Goal: Check status: Check status

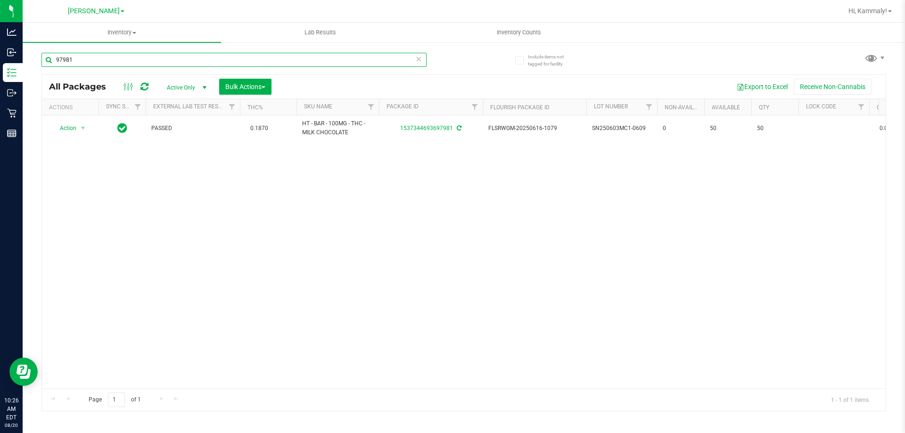
click at [83, 65] on input "97981" at bounding box center [233, 60] width 385 height 14
click at [96, 66] on input "97981" at bounding box center [233, 60] width 385 height 14
type input "2826242084261729"
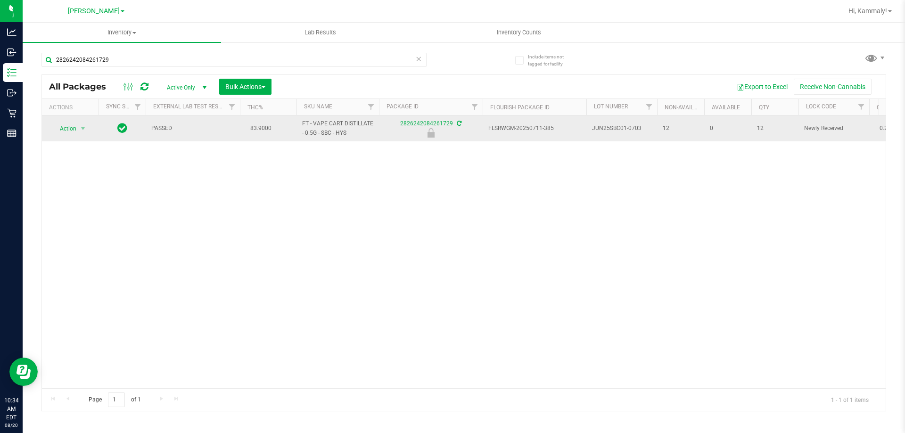
click at [67, 130] on span "Action" at bounding box center [63, 128] width 25 height 13
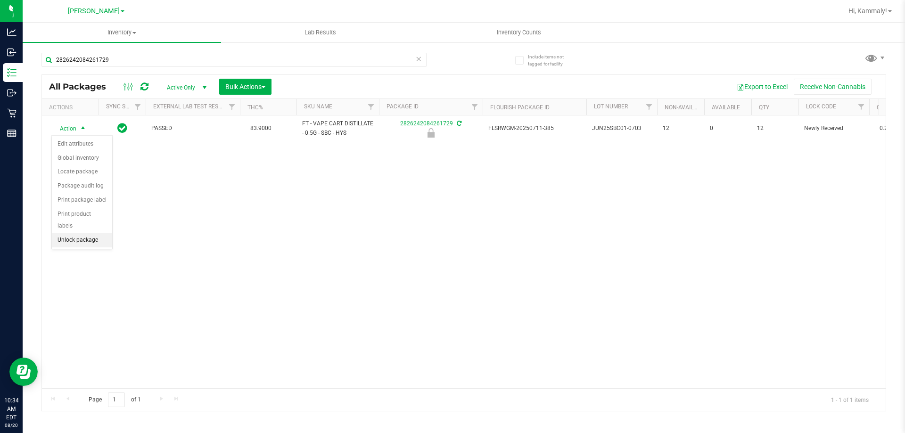
click at [80, 233] on li "Unlock package" at bounding box center [82, 240] width 60 height 14
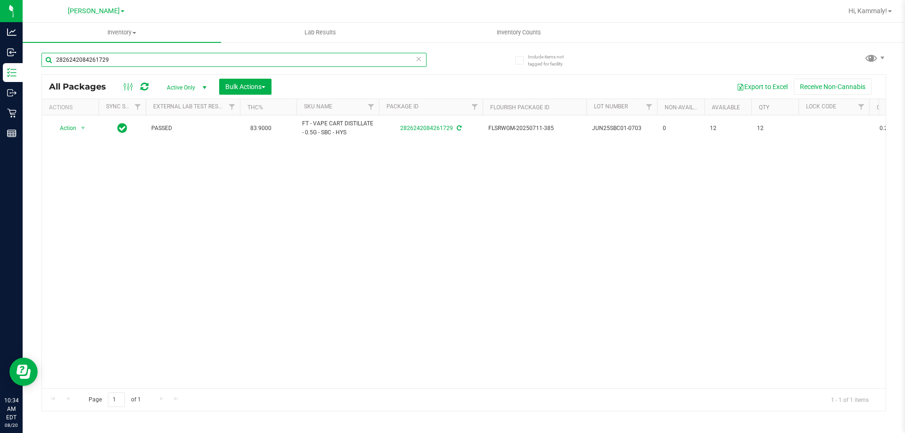
click at [132, 59] on input "2826242084261729" at bounding box center [233, 60] width 385 height 14
type input "1092137876011331"
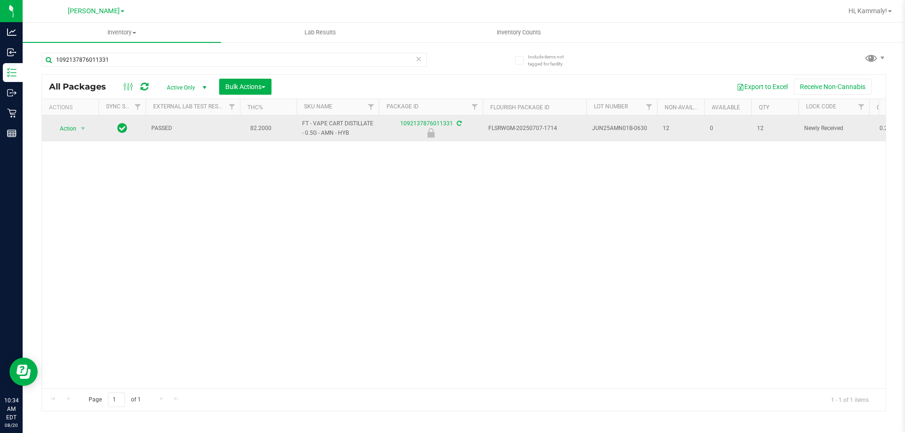
click at [68, 126] on span "Action" at bounding box center [63, 128] width 25 height 13
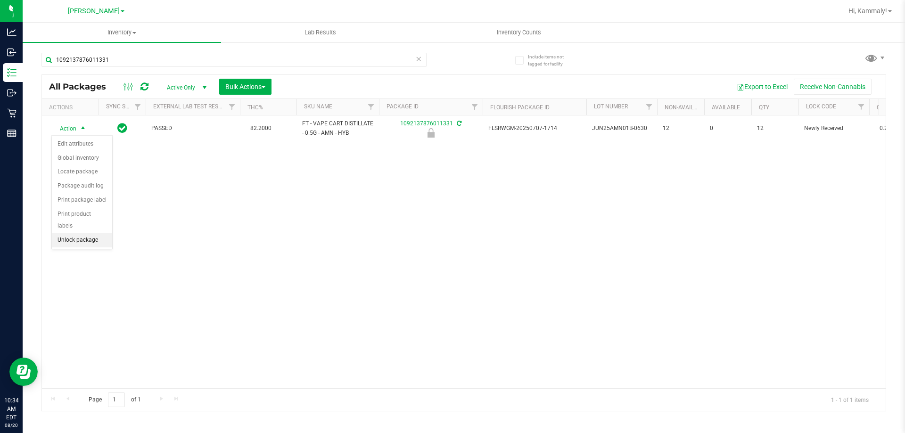
click at [85, 233] on li "Unlock package" at bounding box center [82, 240] width 60 height 14
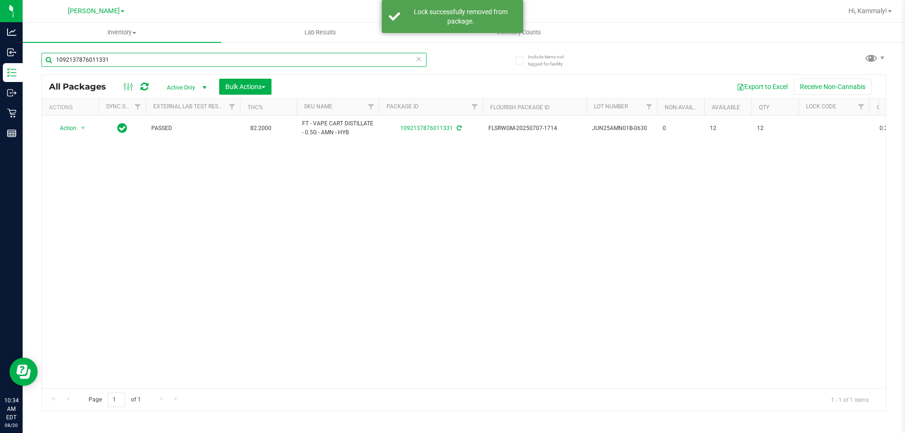
click at [123, 58] on input "1092137876011331" at bounding box center [233, 60] width 385 height 14
type input "4833501777864774"
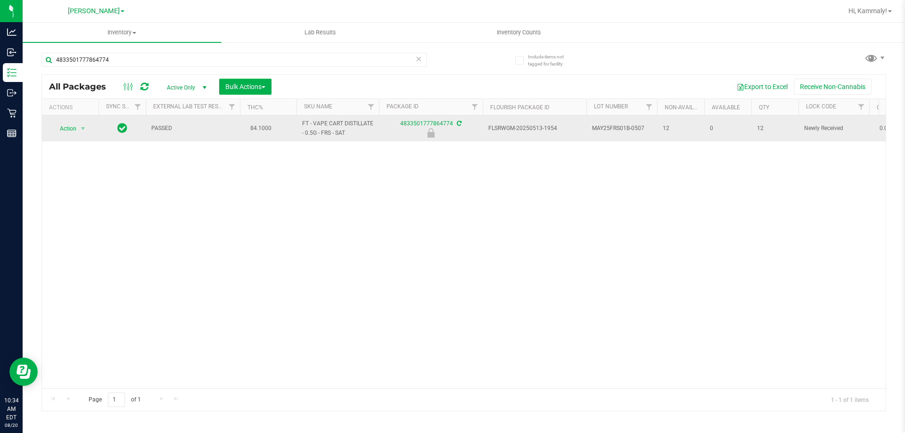
click at [69, 128] on span "Action" at bounding box center [63, 128] width 25 height 13
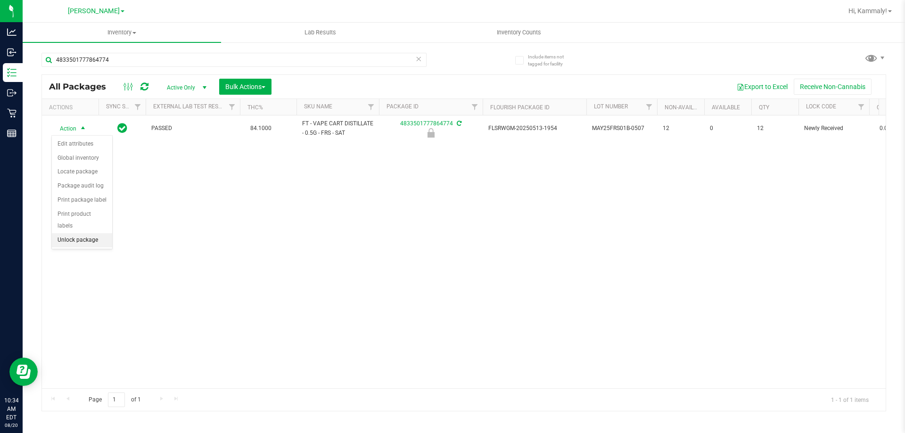
click at [93, 233] on li "Unlock package" at bounding box center [82, 240] width 60 height 14
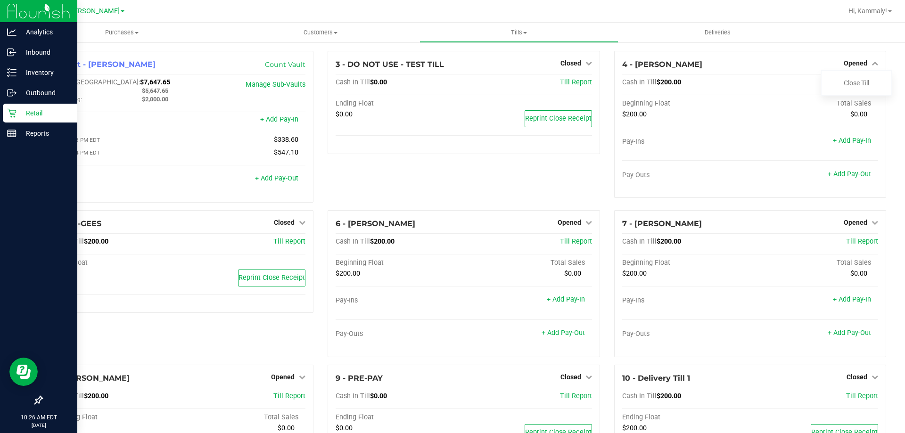
click at [23, 114] on p "Retail" at bounding box center [44, 112] width 57 height 11
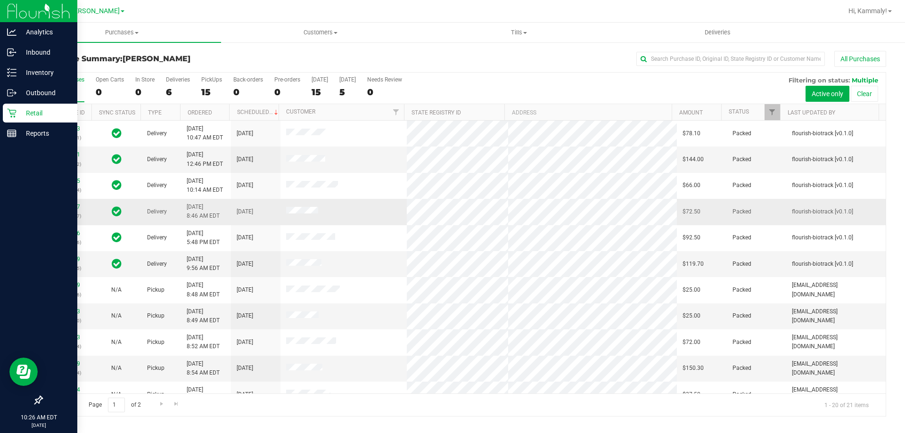
click at [115, 214] on icon at bounding box center [117, 210] width 10 height 11
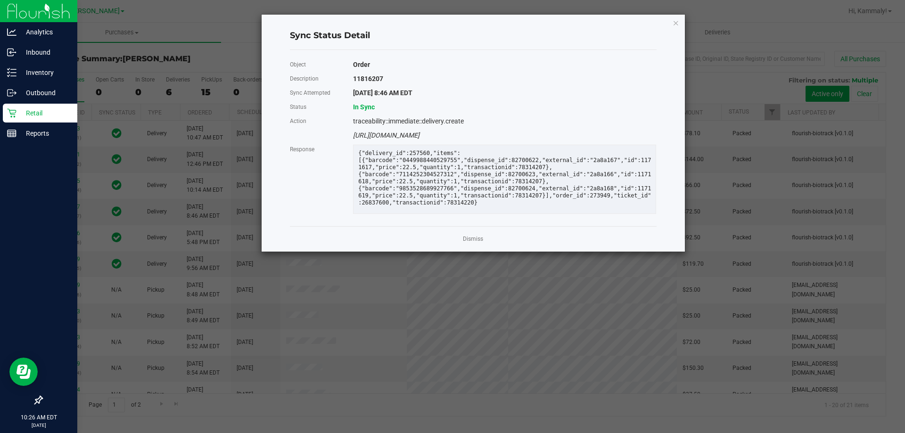
click at [466, 262] on ngb-modal-window "Sync Status Detail Object Order Description 11816207 Sync Attempted 8/20/2025 8…" at bounding box center [456, 216] width 912 height 433
click at [464, 243] on link "Dismiss" at bounding box center [473, 239] width 20 height 8
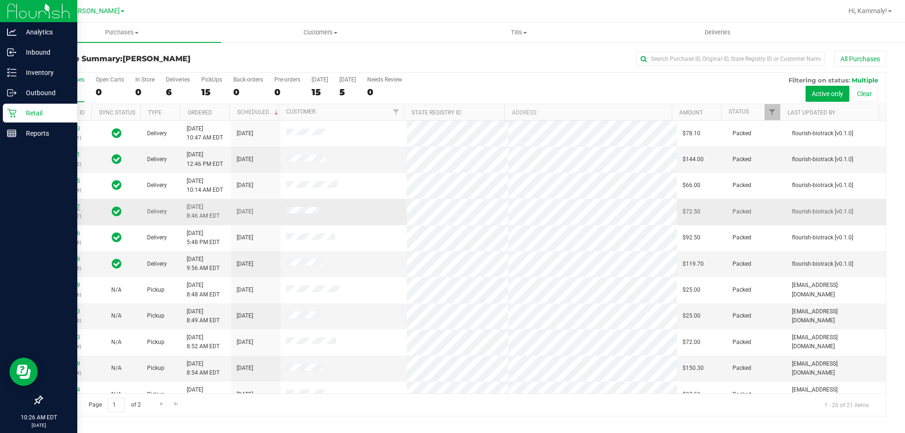
click at [78, 207] on link "11816207" at bounding box center [67, 207] width 26 height 7
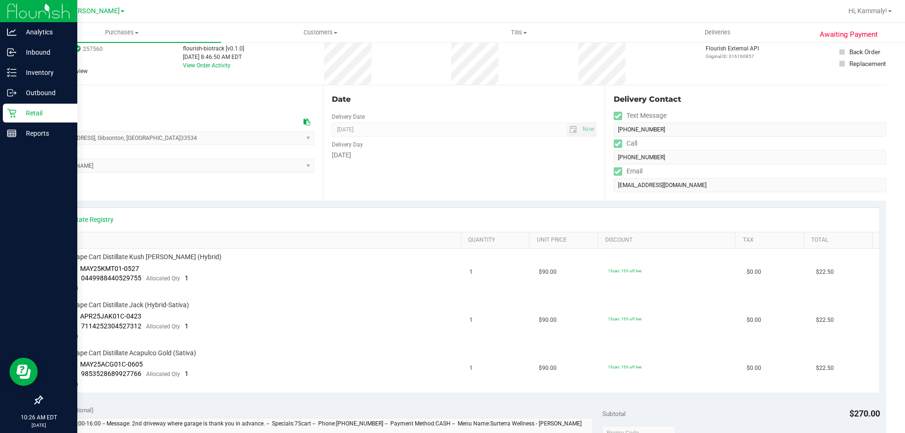
scroll to position [140, 0]
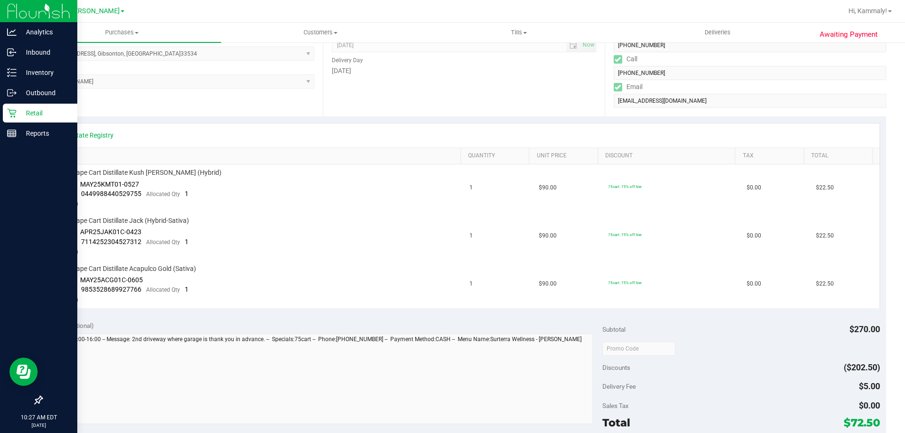
click at [9, 109] on icon at bounding box center [11, 113] width 9 height 9
